Goal: Check status: Check status

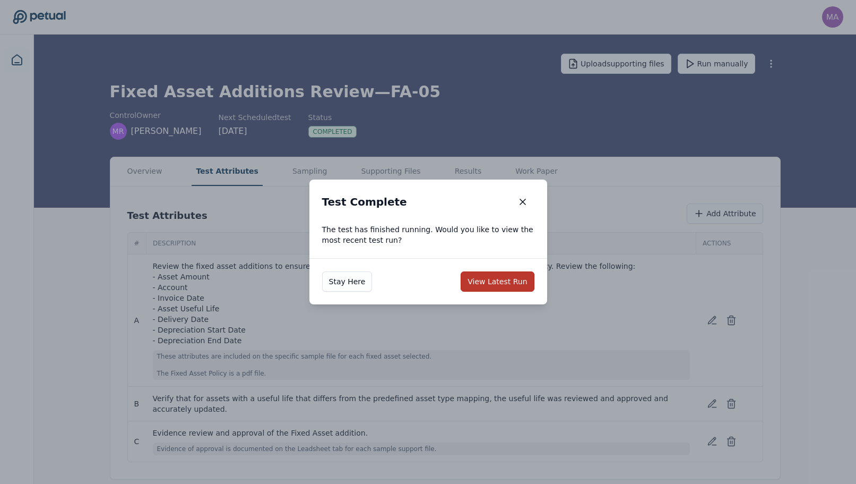
click at [481, 279] on button "View Latest Run" at bounding box center [497, 281] width 73 height 20
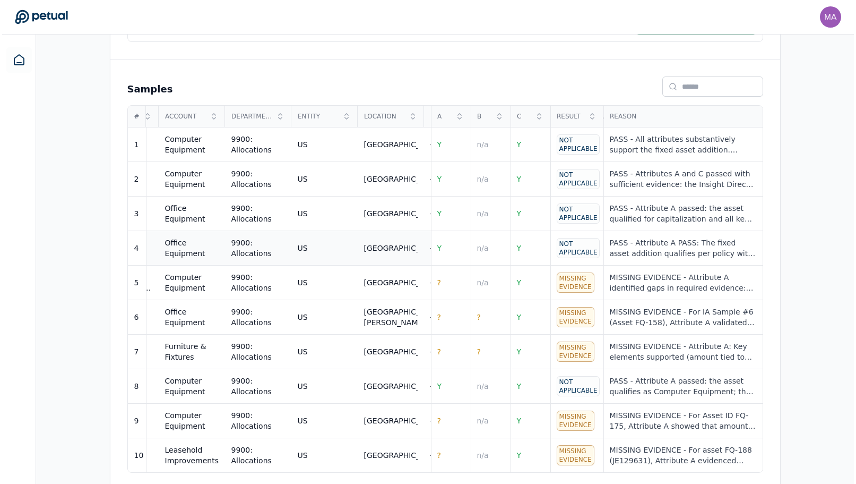
scroll to position [0, 832]
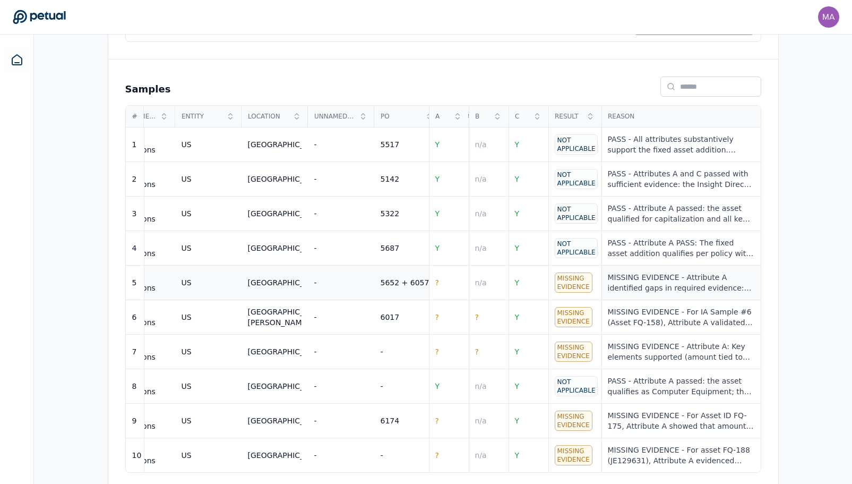
click at [635, 281] on div "MISSING EVIDENCE - Attribute A identified gaps in required evidence: invoice da…" at bounding box center [681, 282] width 147 height 21
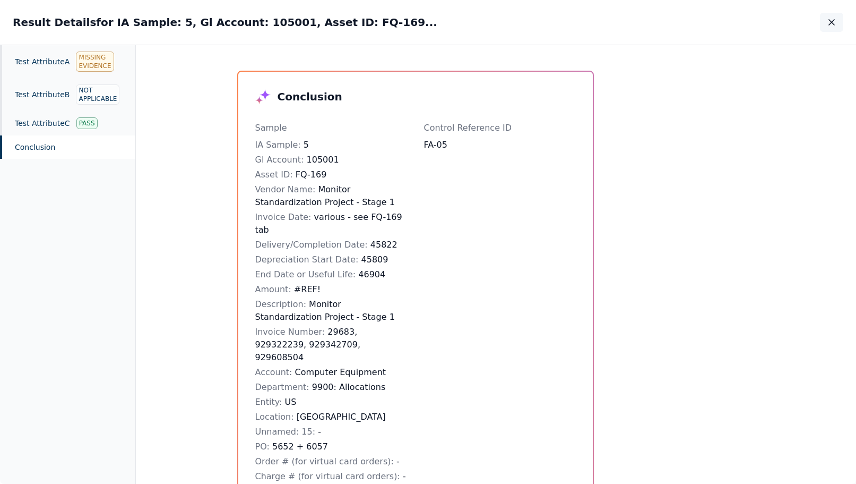
click at [834, 20] on icon "button" at bounding box center [831, 22] width 5 height 5
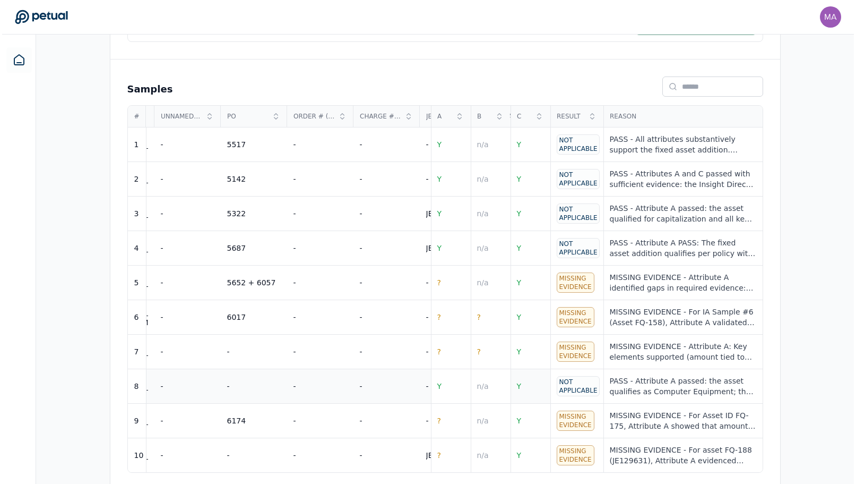
scroll to position [0, 1441]
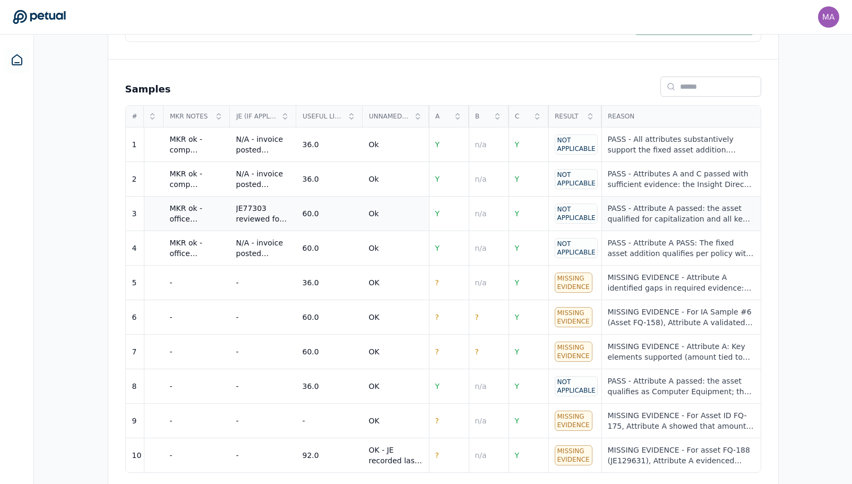
click at [632, 210] on div "PASS - Attribute A passed: the asset qualified for capitalization and all key a…" at bounding box center [681, 213] width 147 height 21
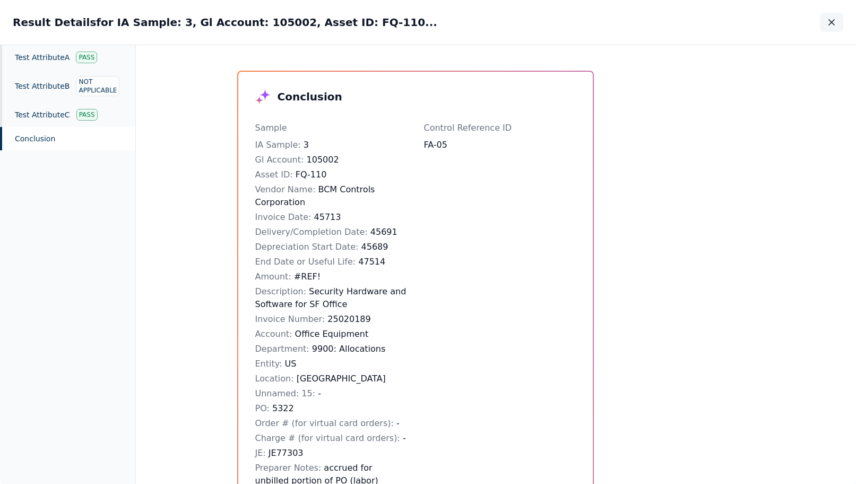
click at [834, 21] on icon "button" at bounding box center [832, 22] width 11 height 11
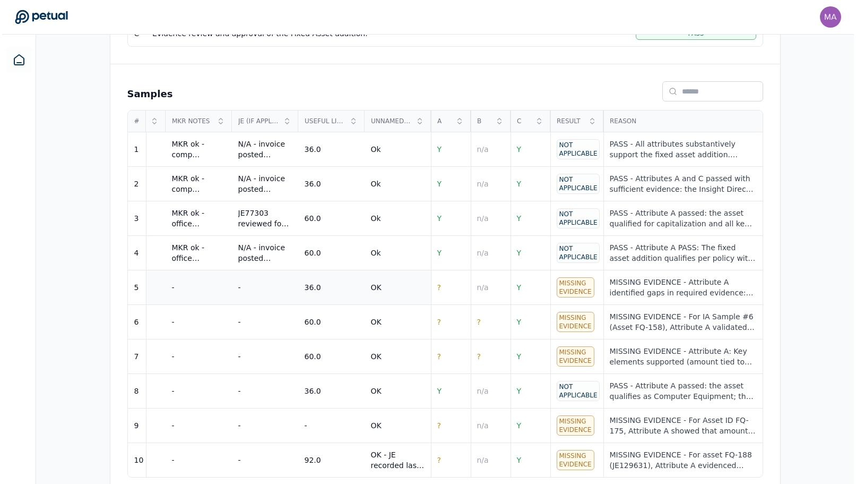
scroll to position [353, 0]
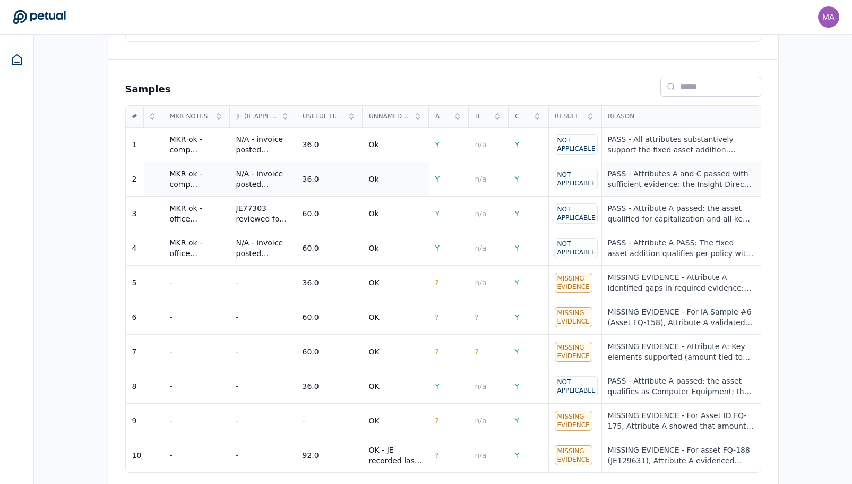
click at [644, 181] on td "PASS - Attributes A and C passed with sufficient evidence: the Insight Direct i…" at bounding box center [680, 179] width 159 height 35
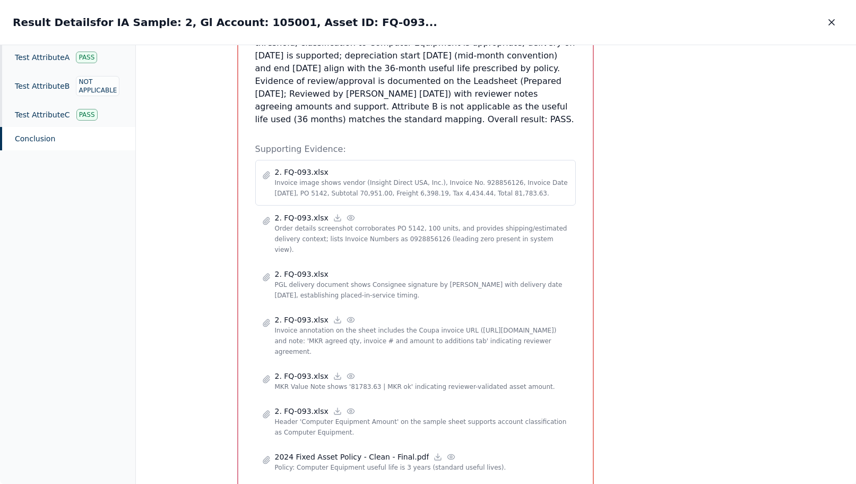
scroll to position [770, 0]
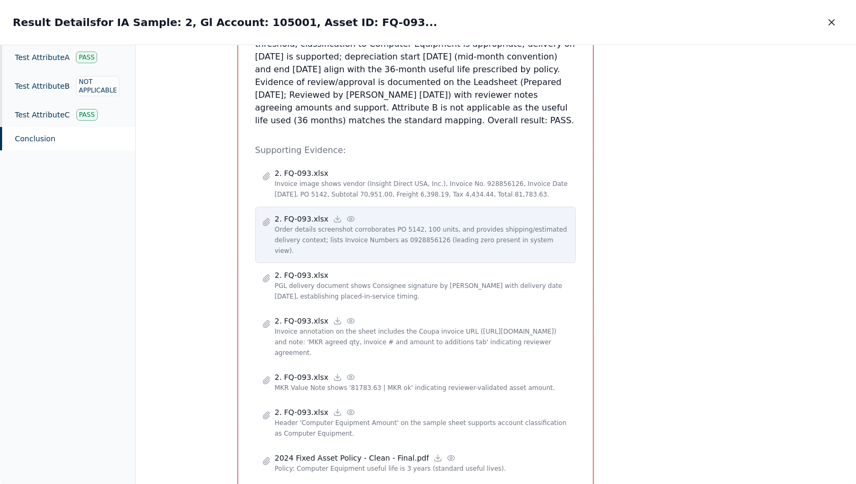
click at [305, 213] on p "2. FQ-093.xlsx" at bounding box center [302, 218] width 54 height 11
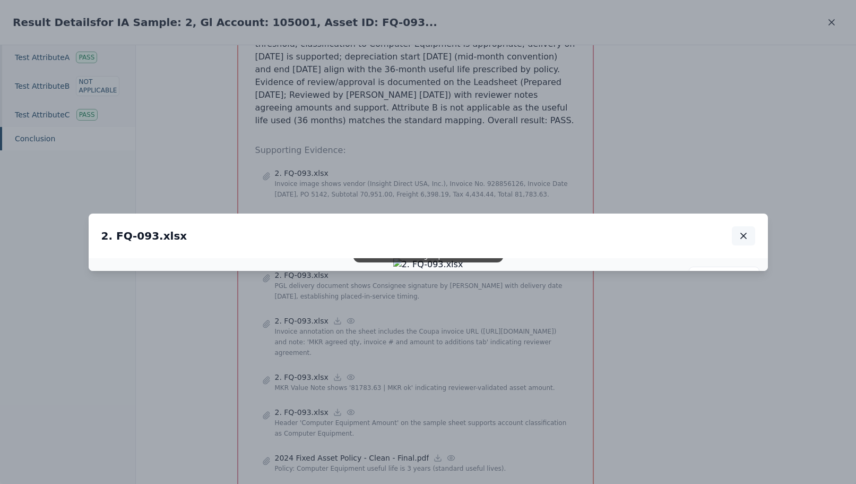
click at [744, 230] on icon "button" at bounding box center [743, 235] width 11 height 11
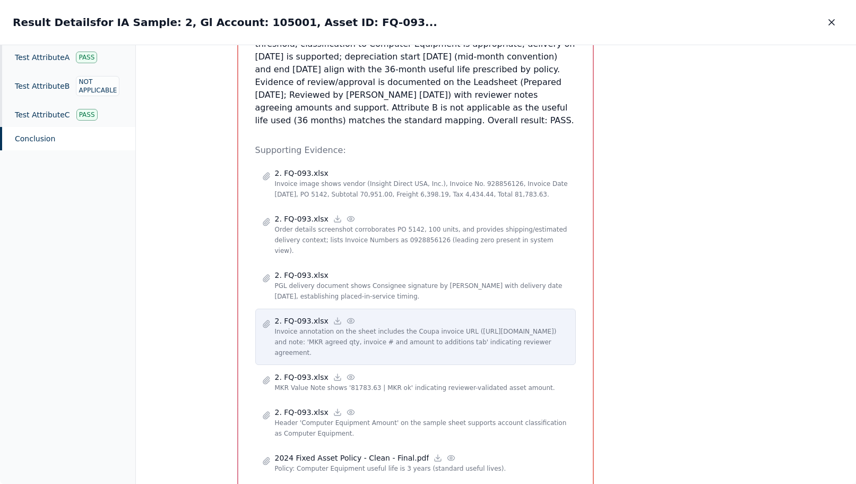
click at [338, 326] on p "Invoice annotation on the sheet includes the Coupa invoice URL (https://klaviyo…" at bounding box center [422, 342] width 294 height 32
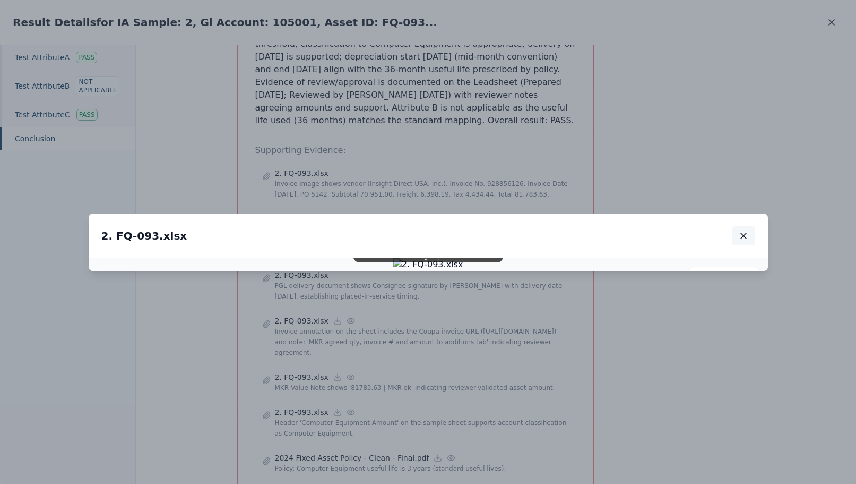
click at [739, 230] on icon "button" at bounding box center [743, 235] width 11 height 11
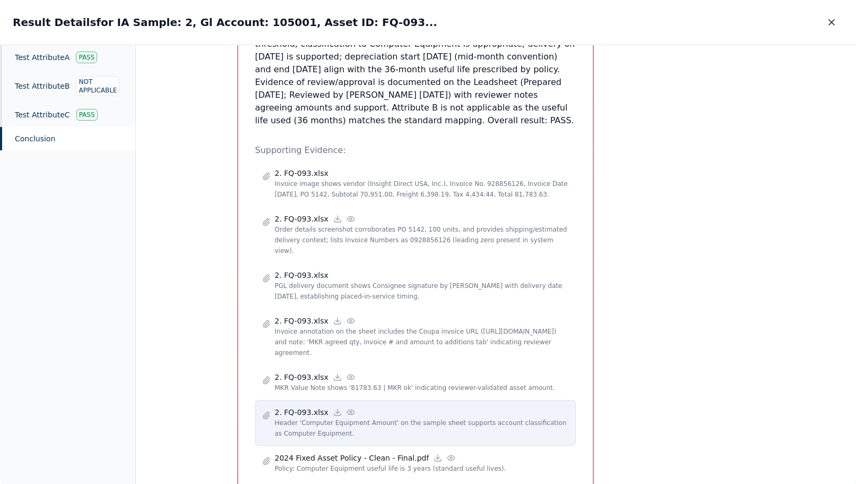
click at [351, 407] on div "2. FQ-093.xlsx" at bounding box center [422, 412] width 294 height 11
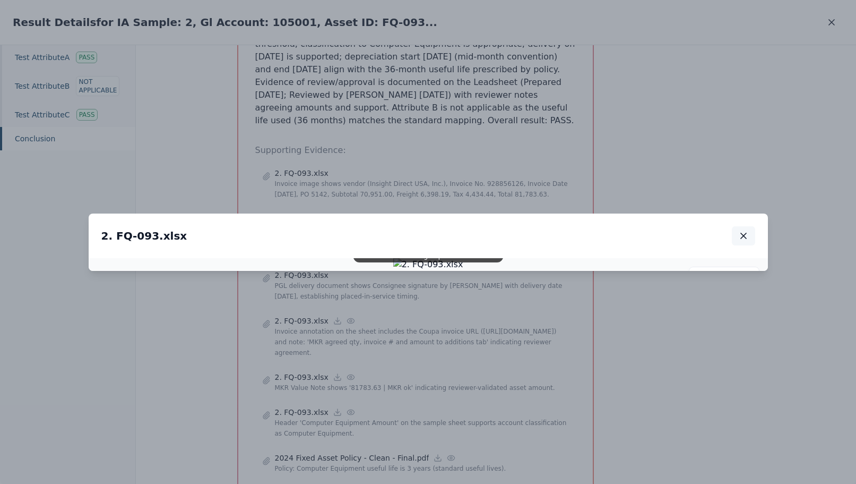
click at [745, 230] on icon "button" at bounding box center [743, 235] width 11 height 11
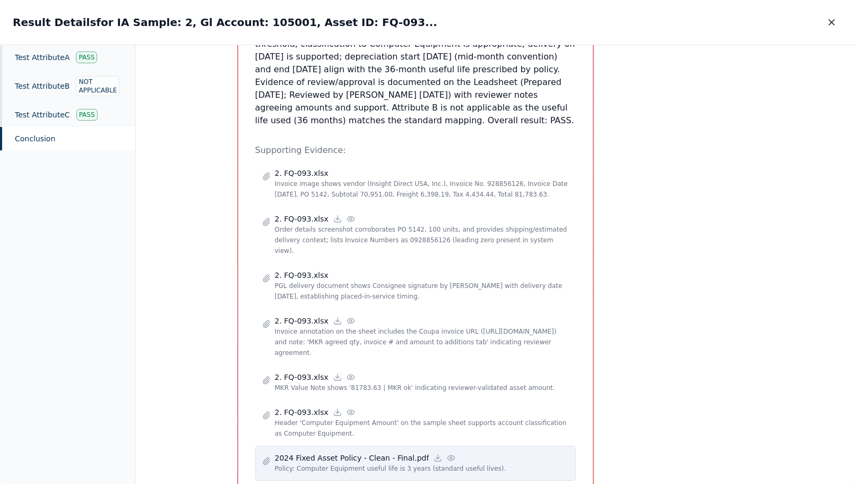
click at [311, 463] on p "Policy: Computer Equipment useful life is 3 years (standard useful lives)." at bounding box center [422, 468] width 294 height 11
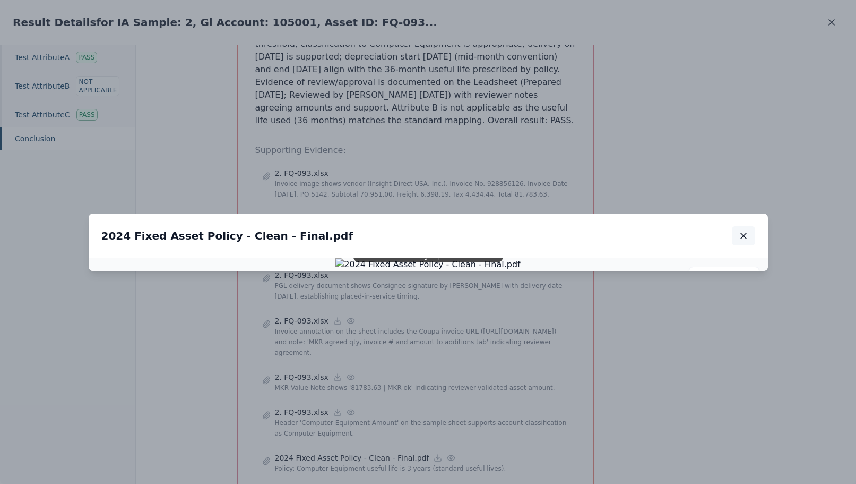
click at [745, 230] on icon "button" at bounding box center [743, 235] width 11 height 11
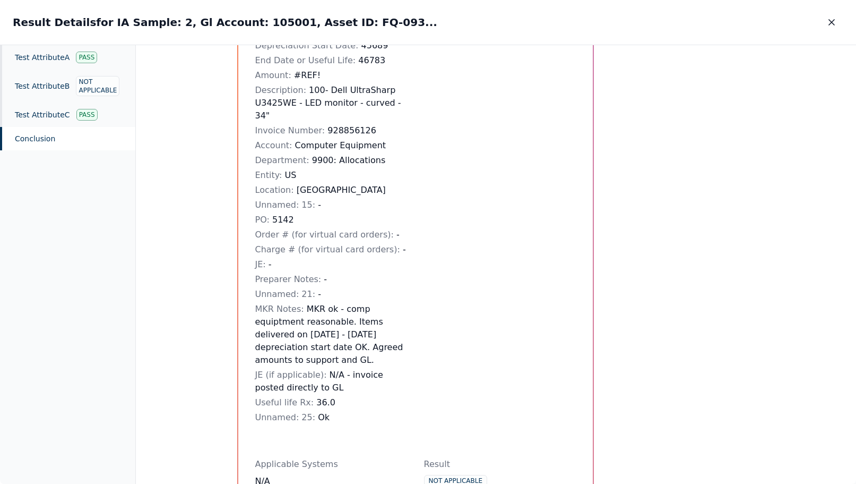
scroll to position [0, 0]
